Goal: Task Accomplishment & Management: Use online tool/utility

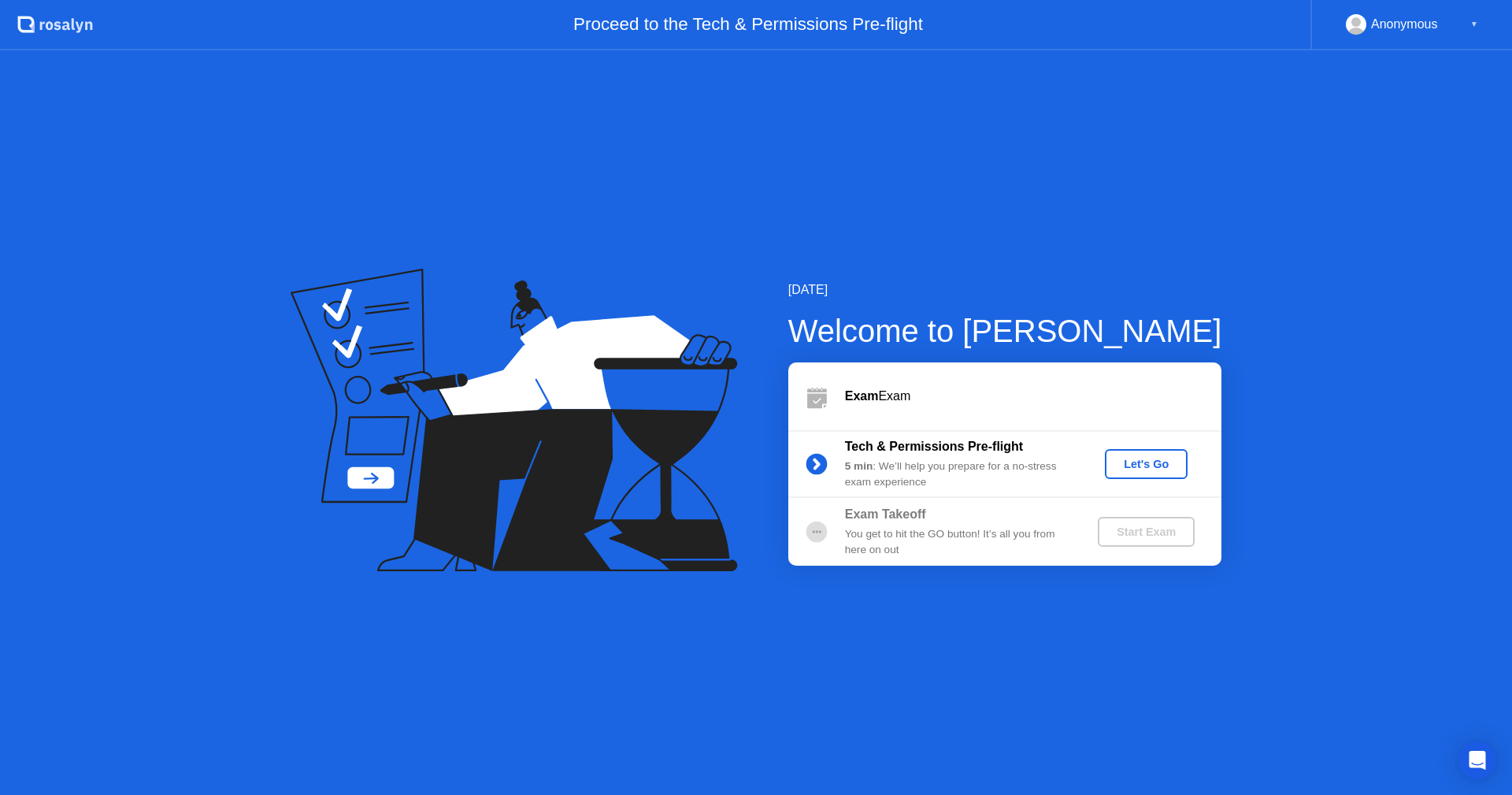
click at [1139, 471] on div "Let's Go" at bounding box center [1146, 464] width 70 height 12
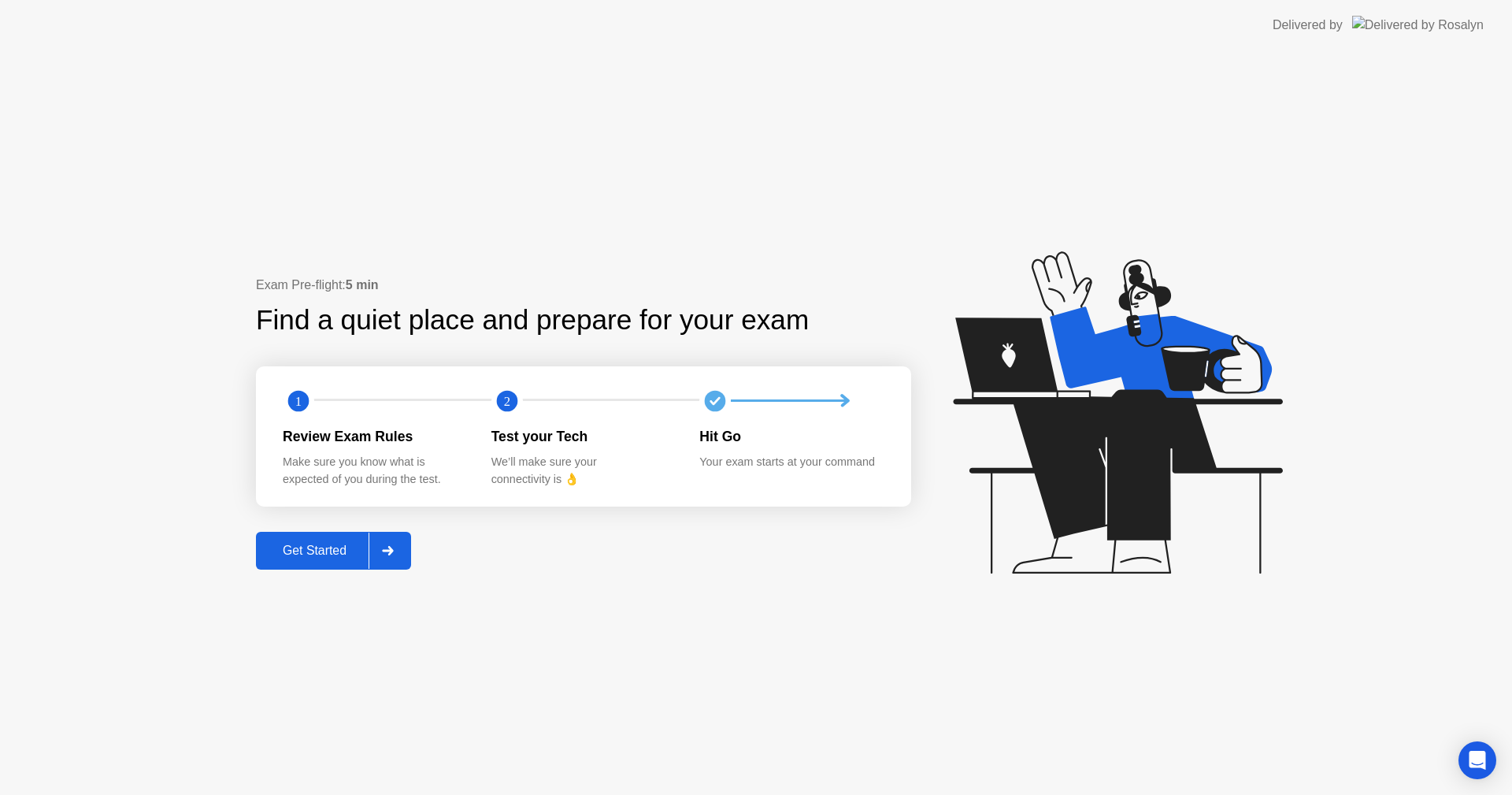
click at [304, 550] on div "Get Started" at bounding box center [314, 550] width 108 height 14
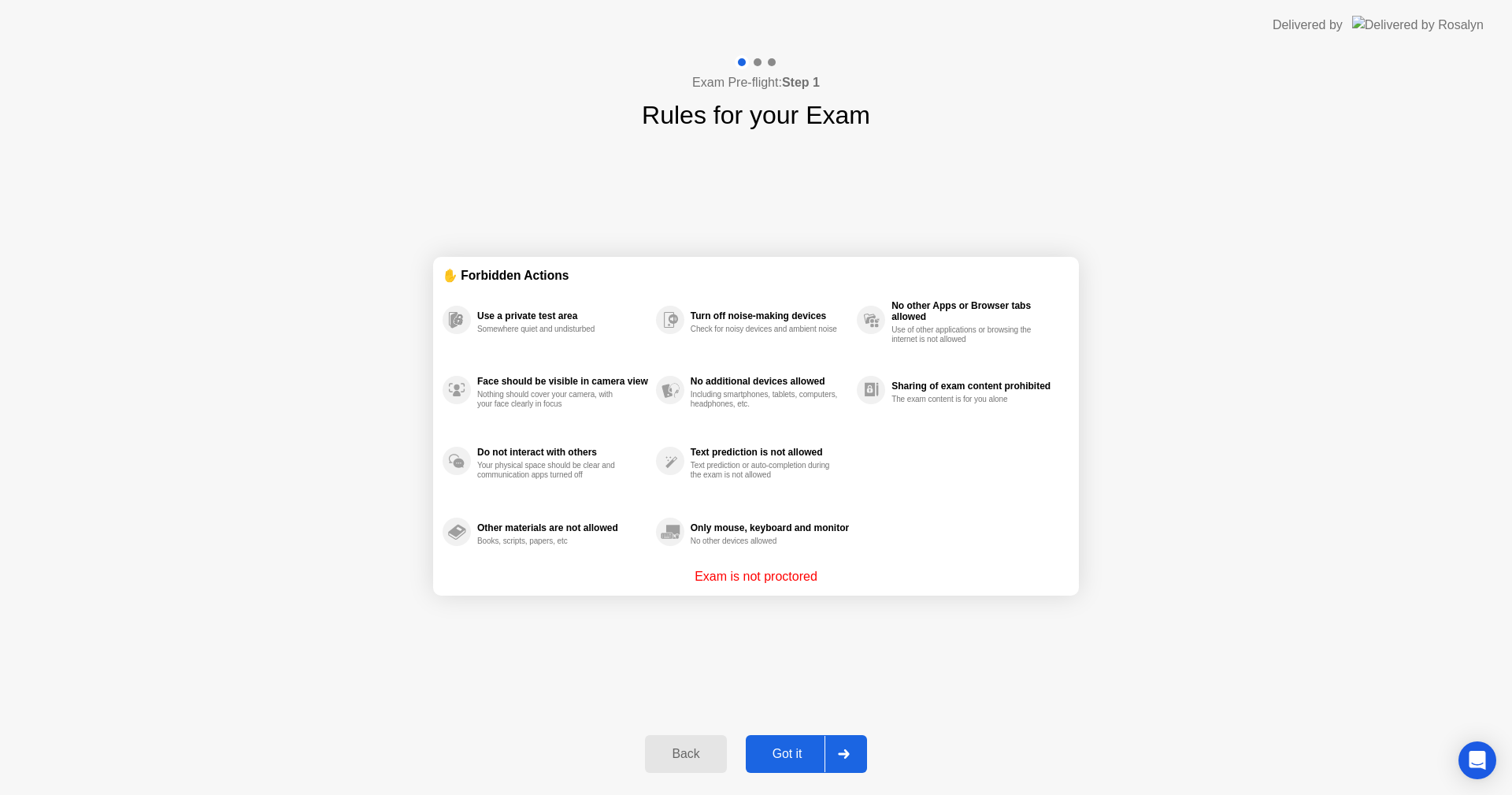
click at [793, 761] on div "Got it" at bounding box center [787, 754] width 74 height 14
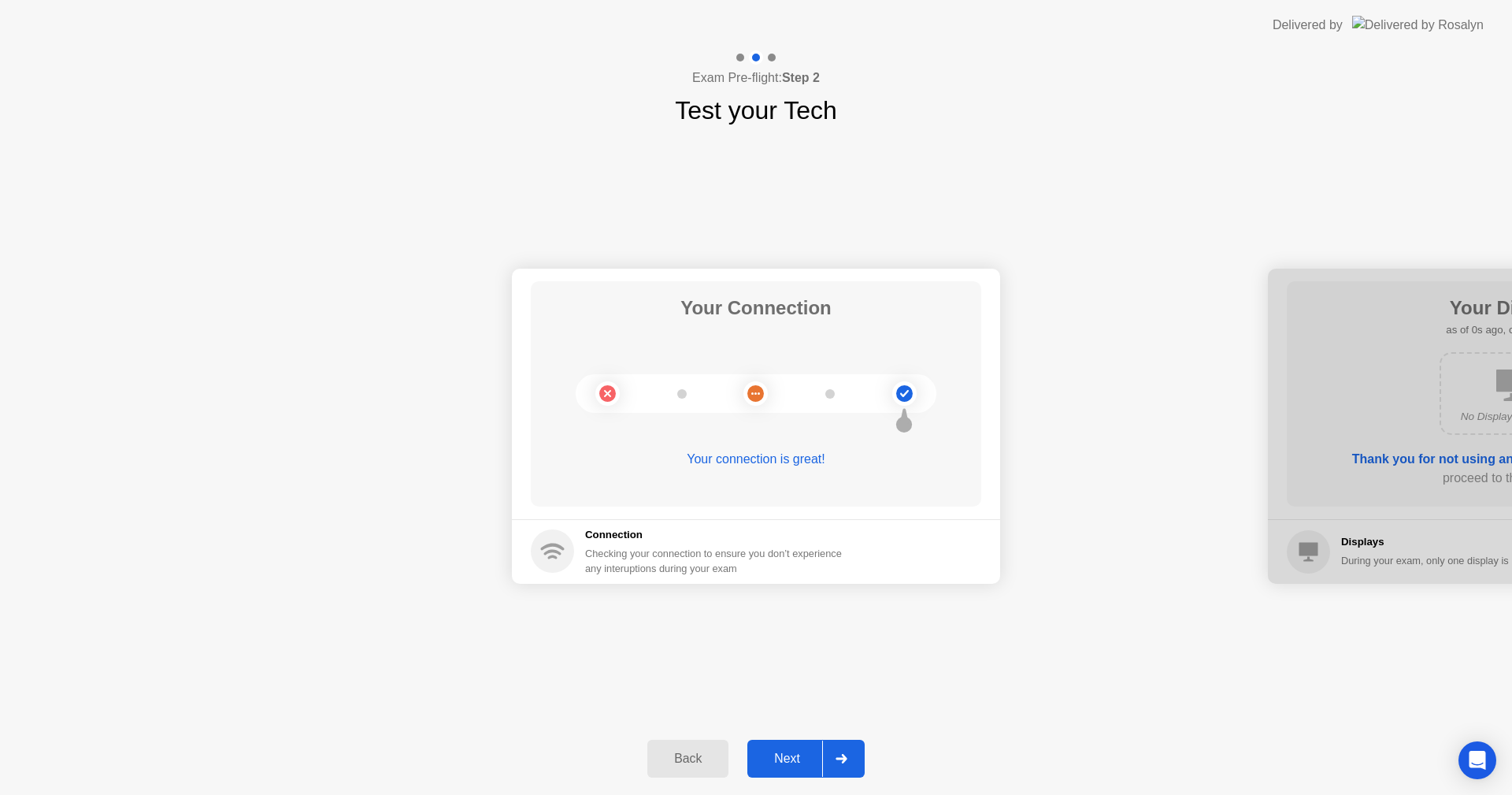
click at [793, 761] on div "Next" at bounding box center [787, 758] width 70 height 14
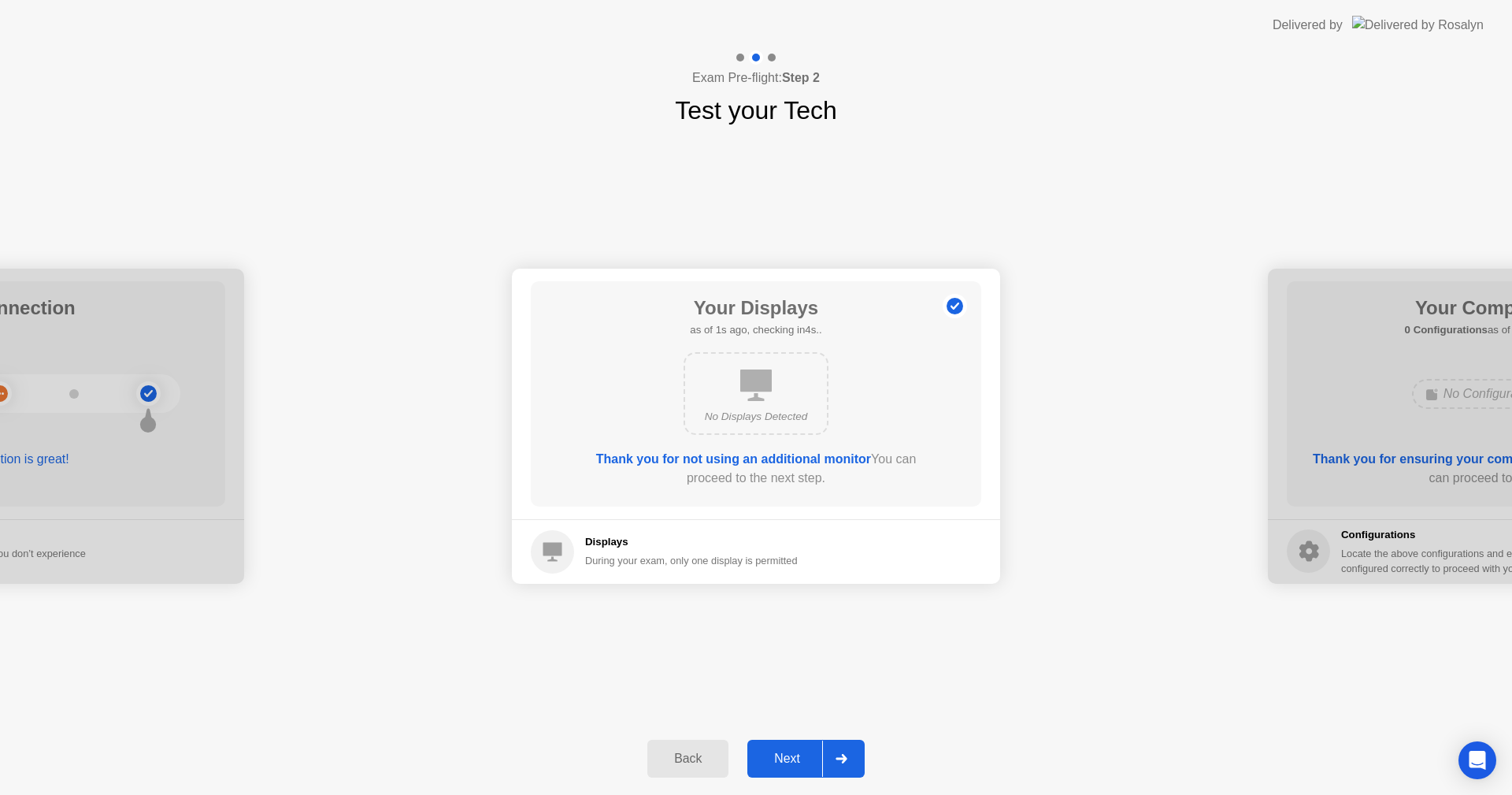
click at [793, 761] on div "Next" at bounding box center [787, 758] width 70 height 14
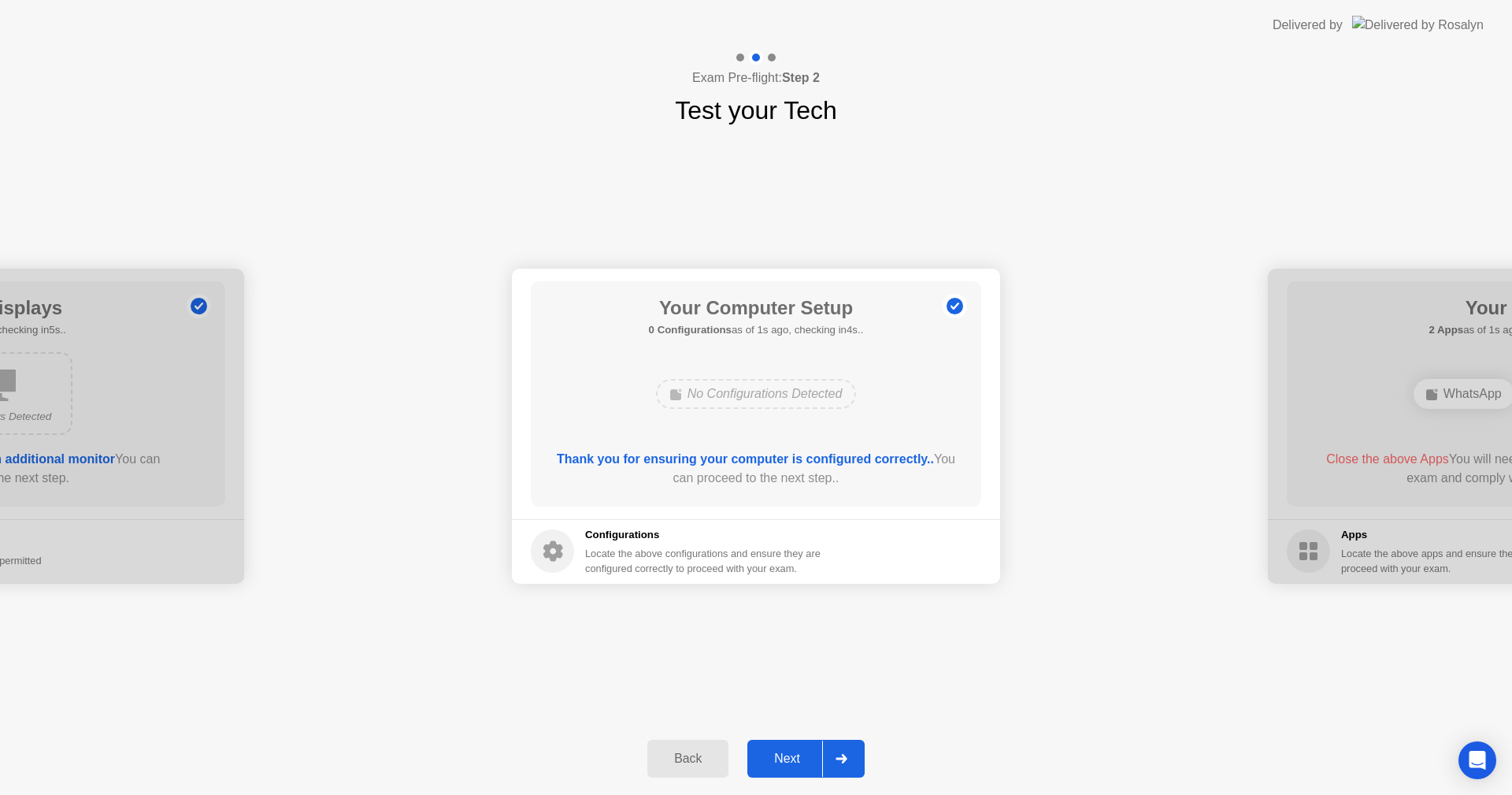
click at [793, 761] on div "Next" at bounding box center [787, 758] width 70 height 14
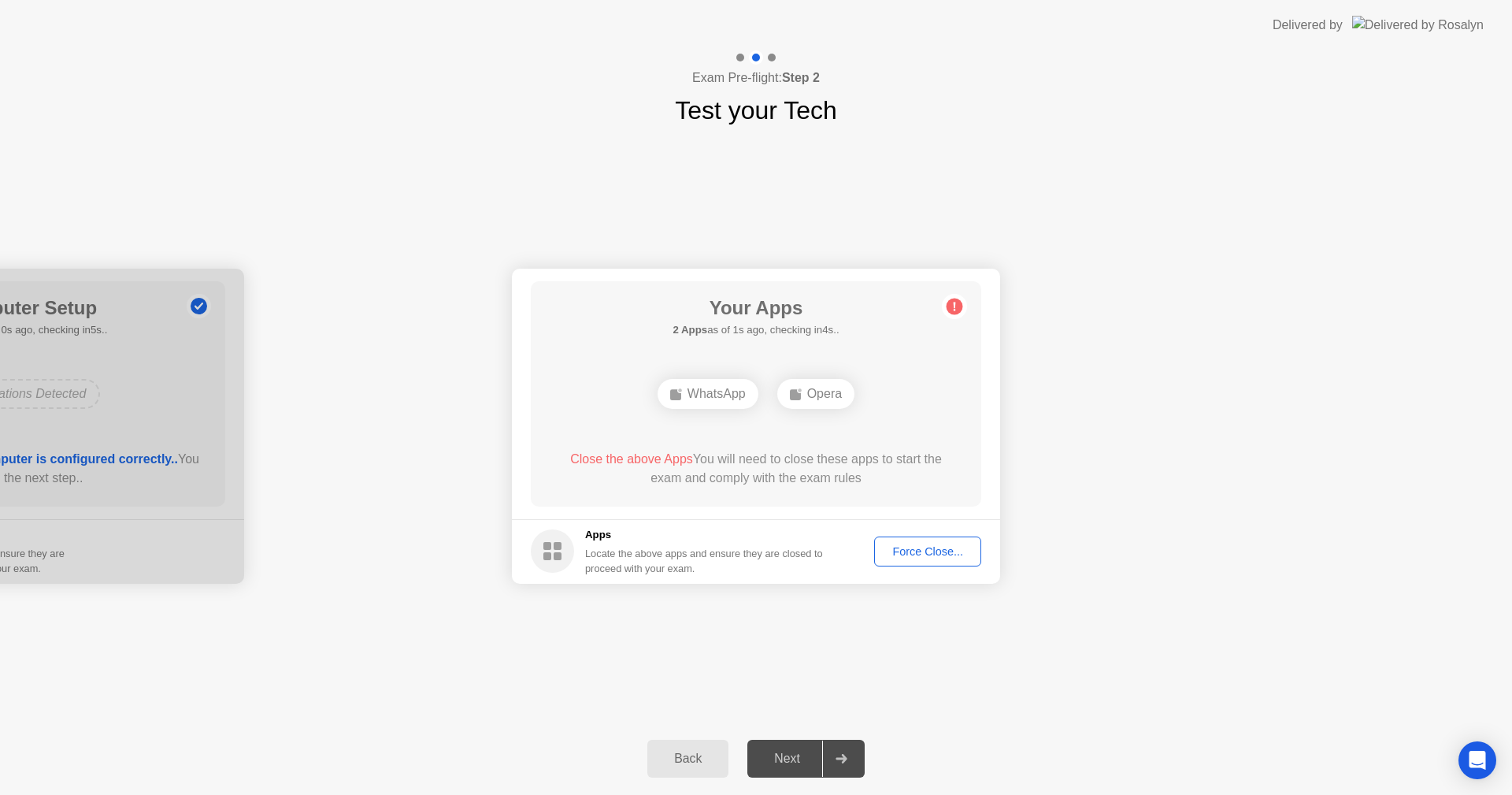
click at [904, 558] on div "Force Close..." at bounding box center [928, 551] width 96 height 12
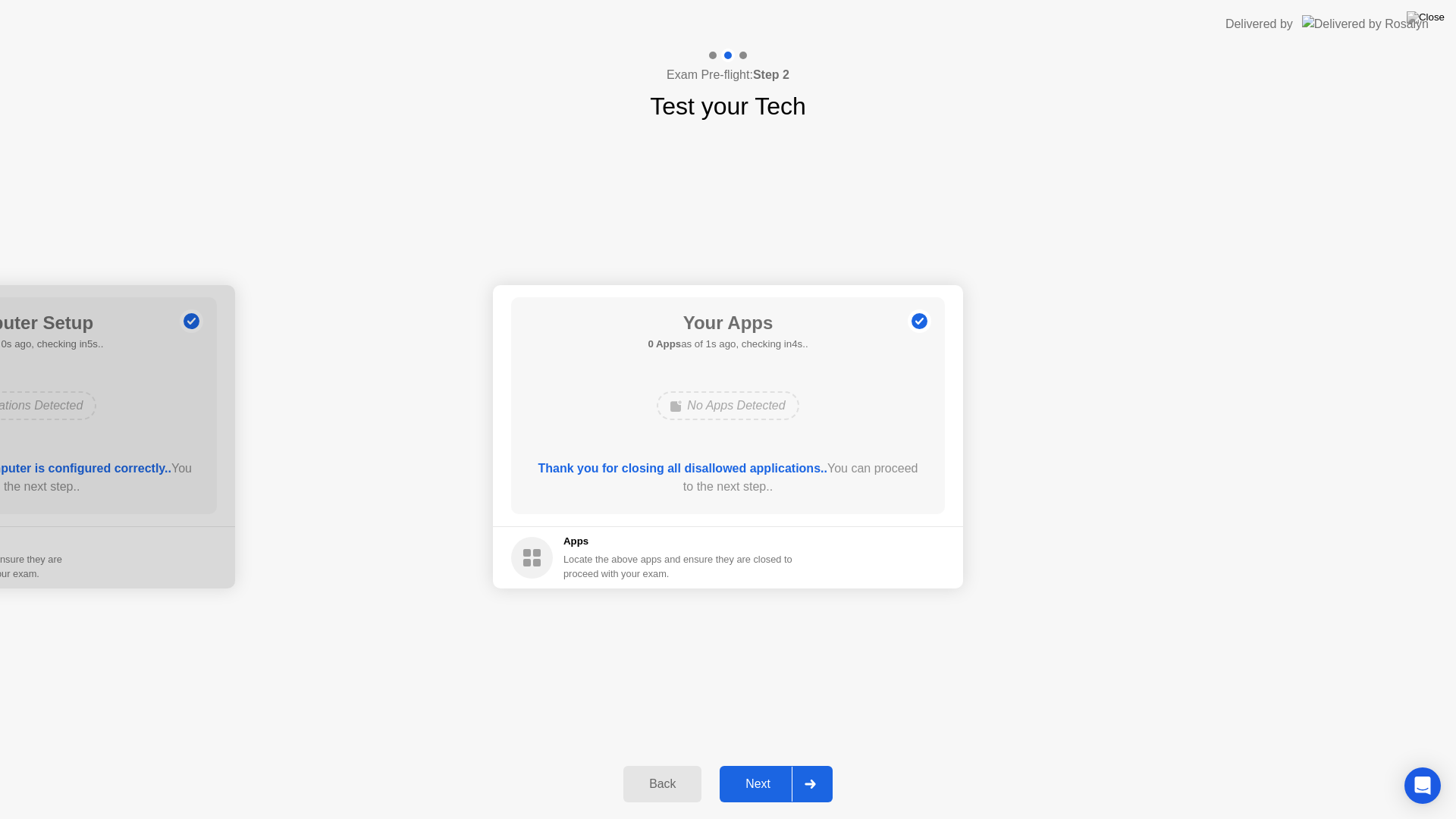
click at [741, 764] on div "Next" at bounding box center [758, 784] width 67 height 13
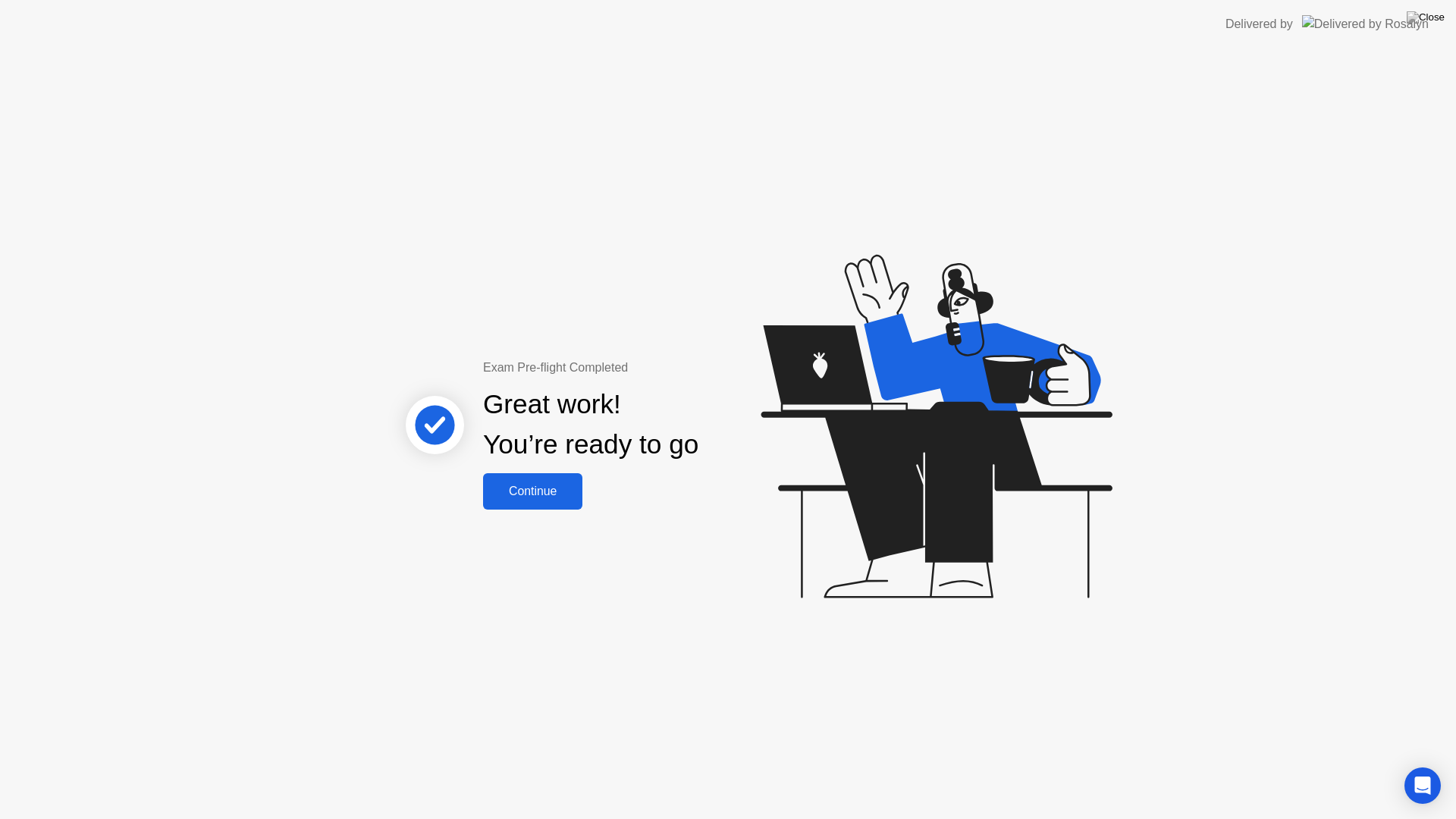
click at [546, 489] on div "Continue" at bounding box center [532, 492] width 90 height 13
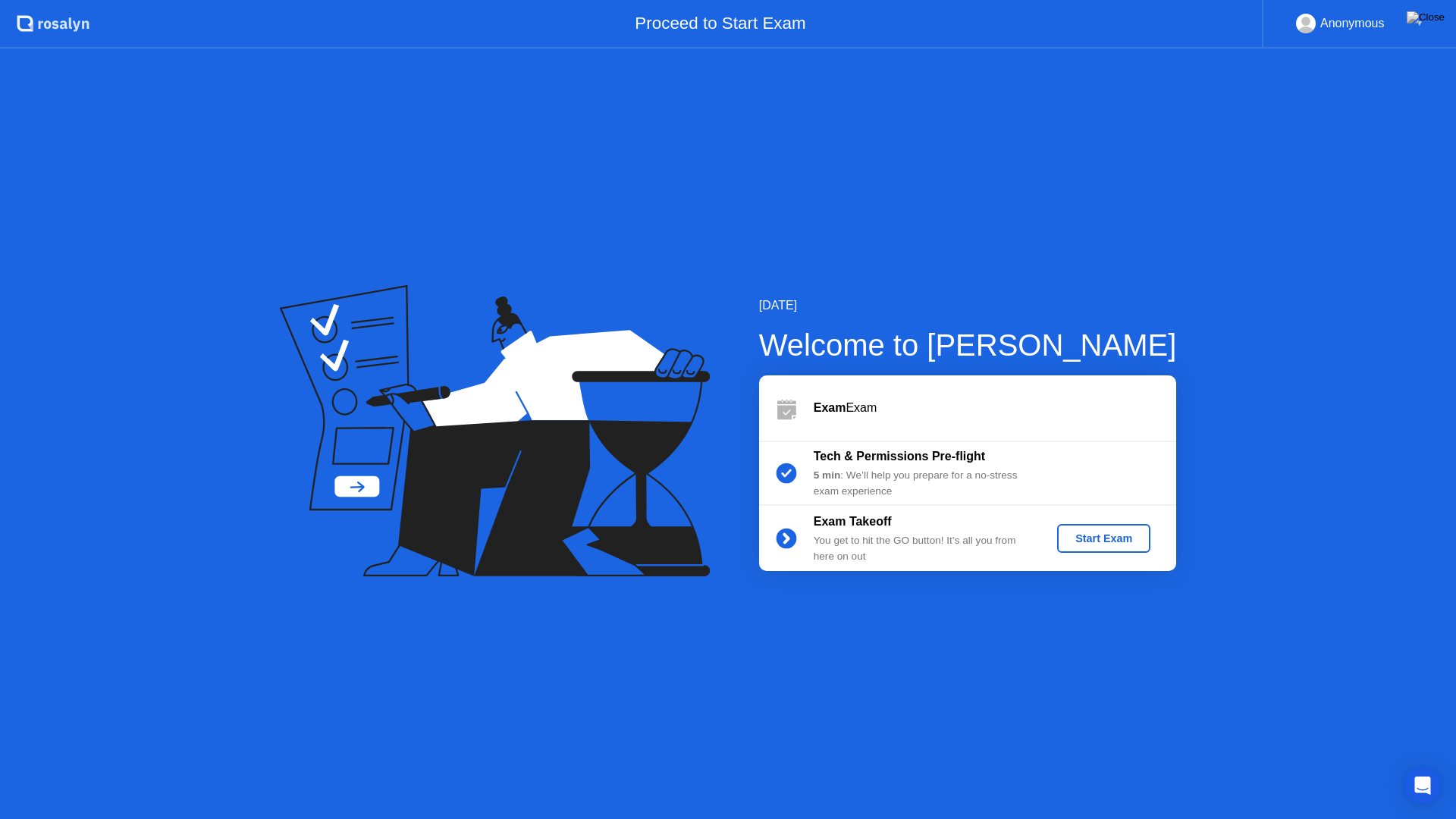
click at [1081, 534] on div "Start Exam" at bounding box center [1104, 538] width 81 height 12
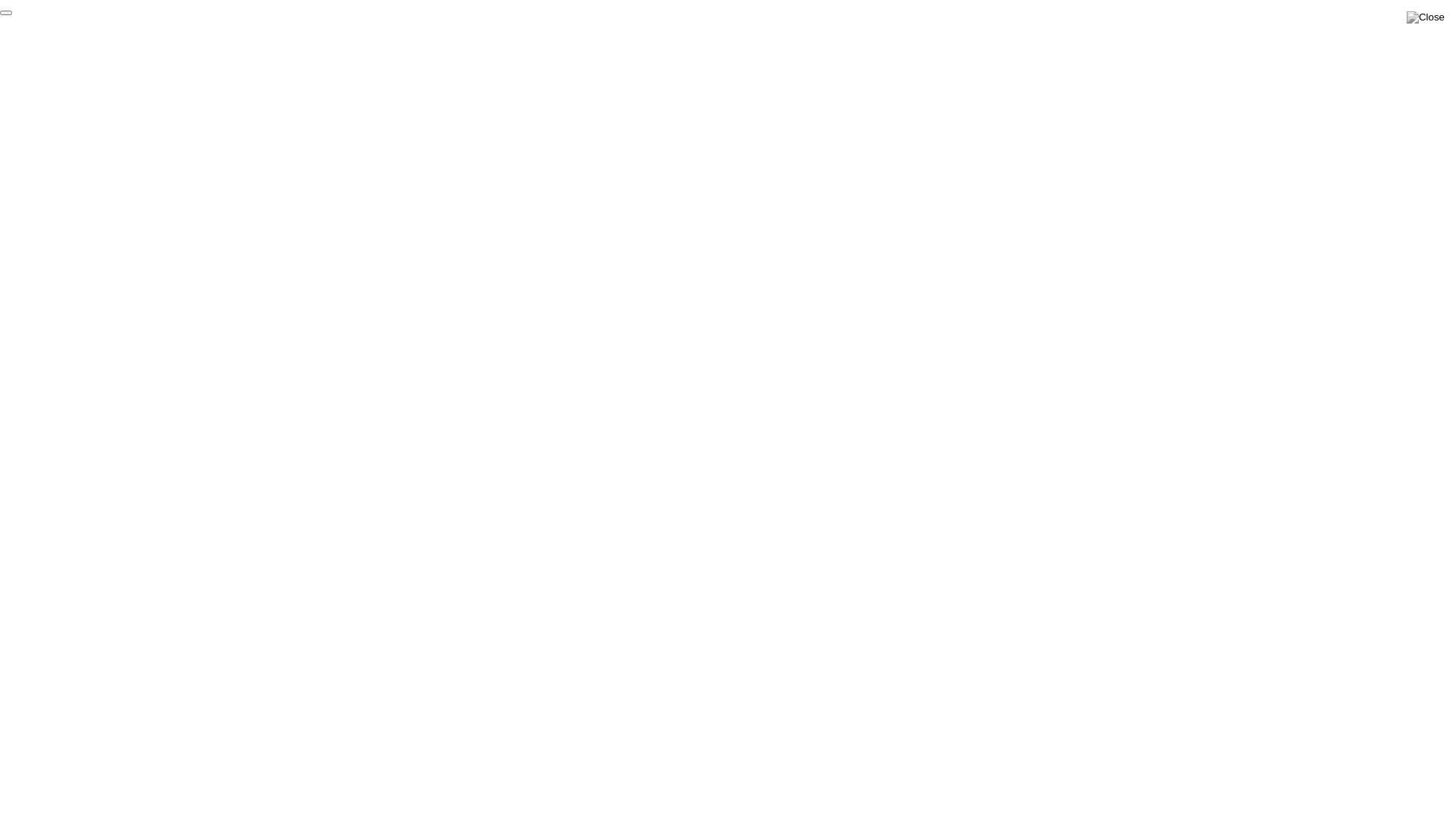
click at [12, 15] on button "End Proctoring Session" at bounding box center [6, 13] width 12 height 4
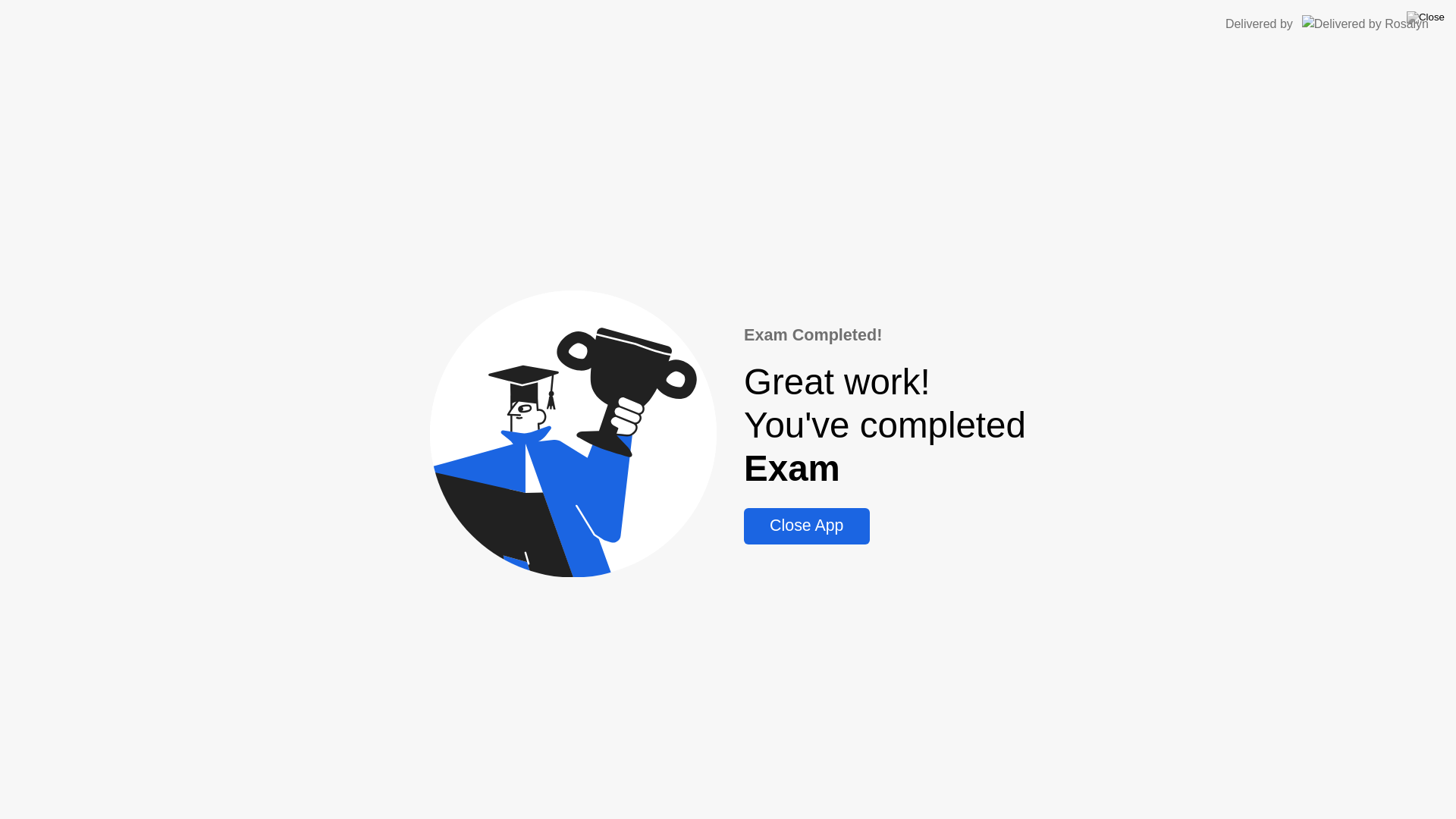
click at [803, 524] on div "Close App" at bounding box center [807, 525] width 116 height 19
